Goal: Task Accomplishment & Management: Manage account settings

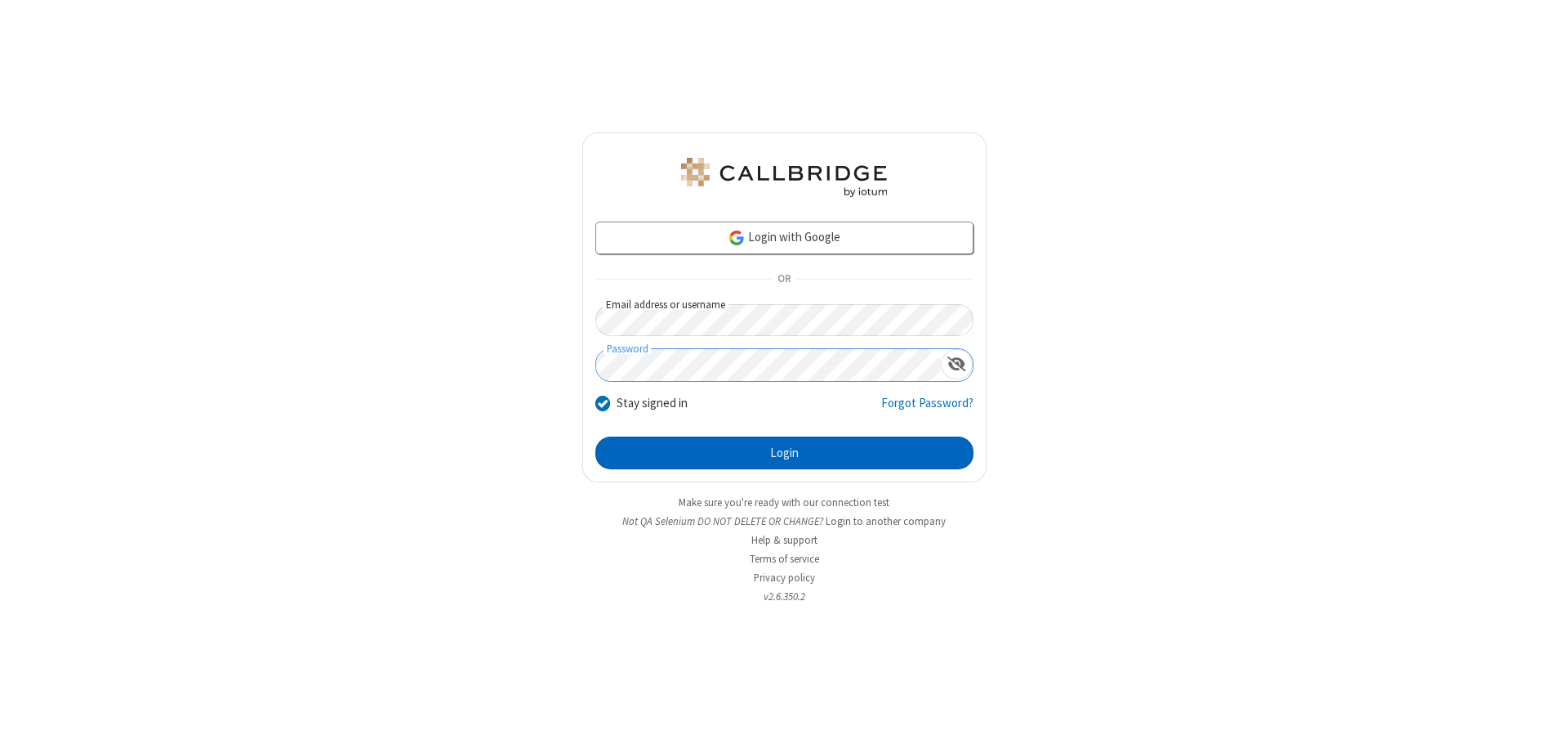
click at [784, 452] on button "Login" at bounding box center [785, 453] width 379 height 33
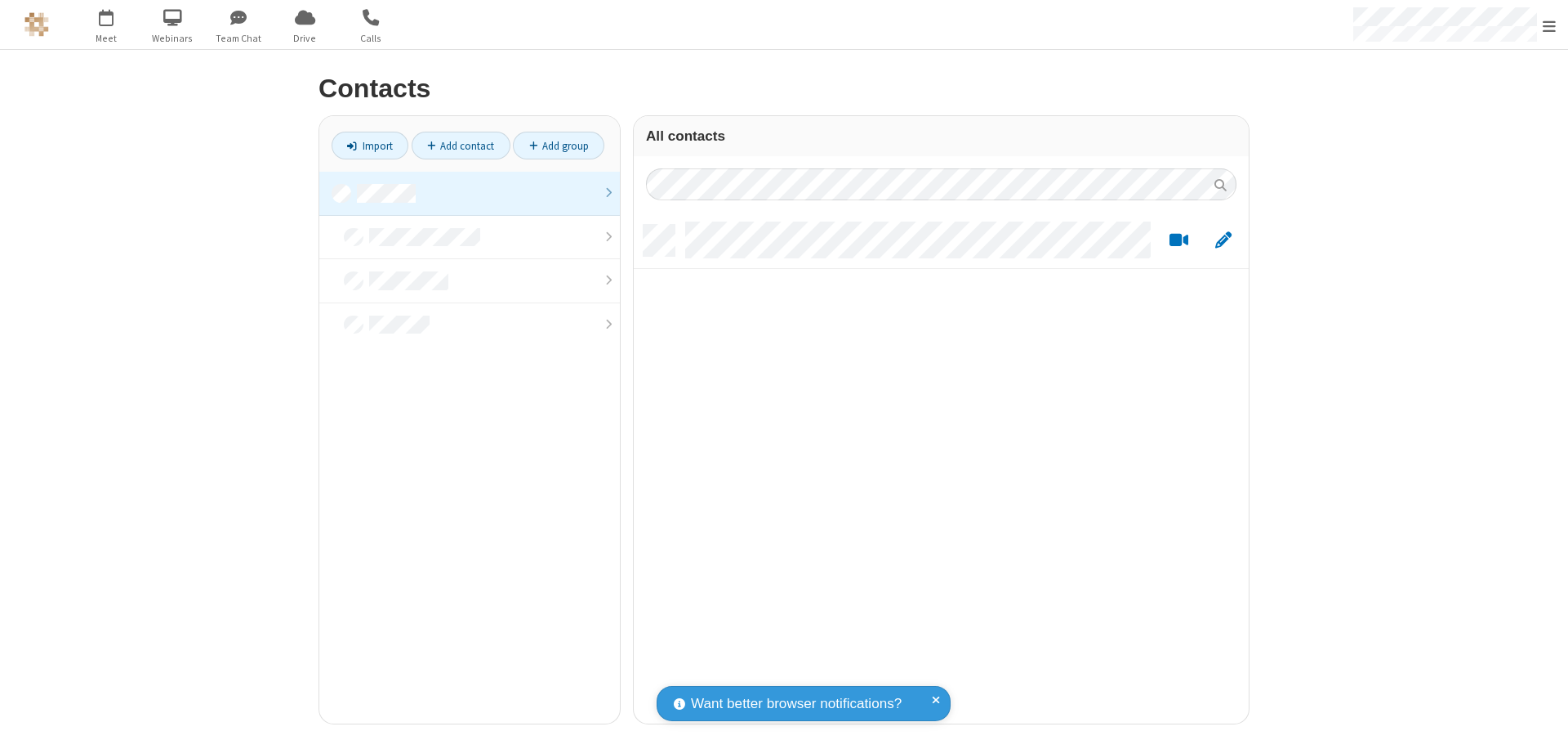
click at [461, 145] on link "Add contact" at bounding box center [461, 145] width 99 height 28
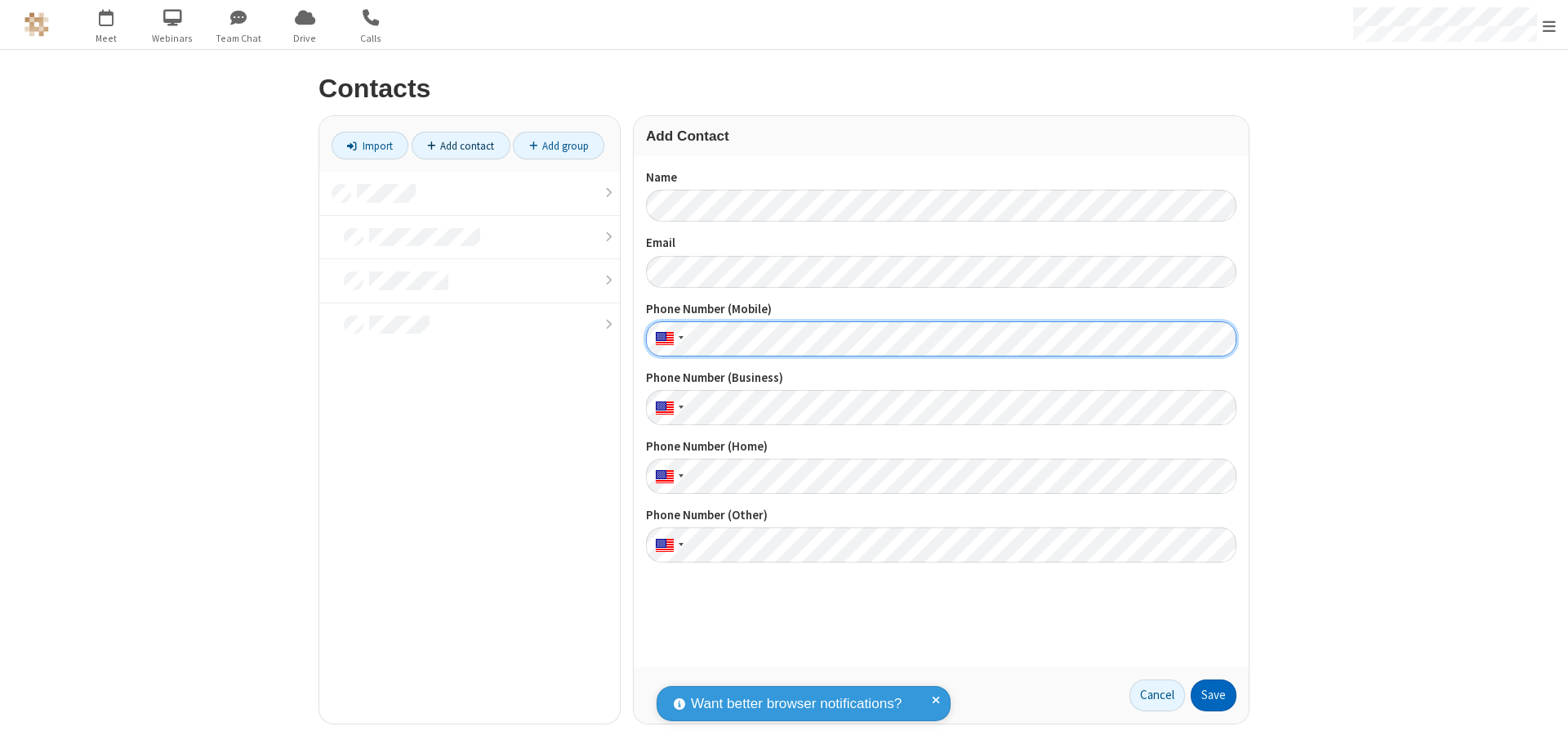
click at [1214, 695] on button "Save" at bounding box center [1214, 695] width 46 height 33
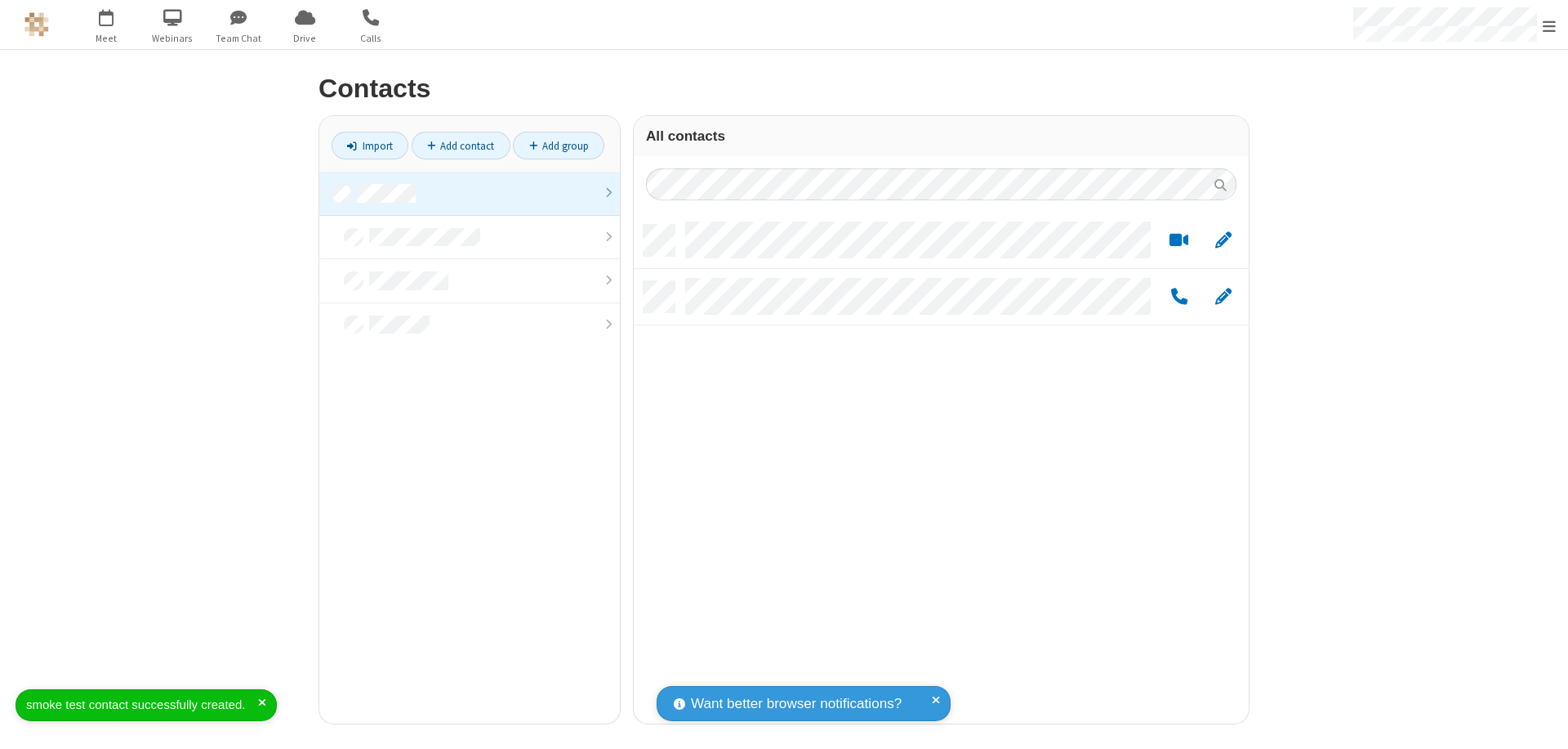
scroll to position [498, 602]
